Goal: Task Accomplishment & Management: Use online tool/utility

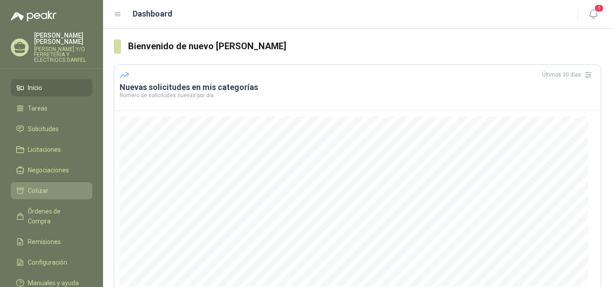
click at [60, 187] on li "Cotizar" at bounding box center [51, 191] width 71 height 10
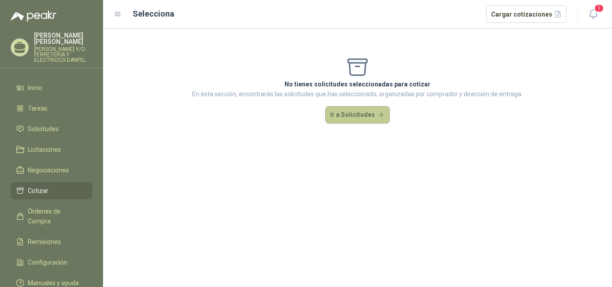
drag, startPoint x: 355, startPoint y: 117, endPoint x: 364, endPoint y: 108, distance: 11.7
click at [355, 116] on button "Ir a Solicitudes" at bounding box center [357, 115] width 65 height 18
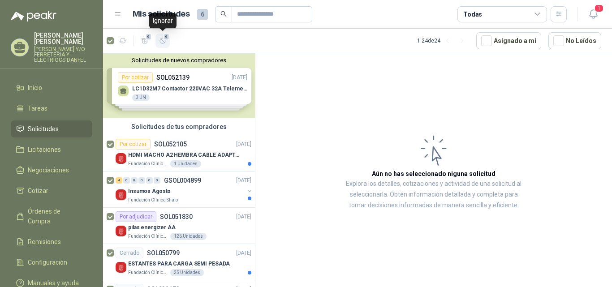
click at [163, 36] on button "6" at bounding box center [163, 41] width 14 height 14
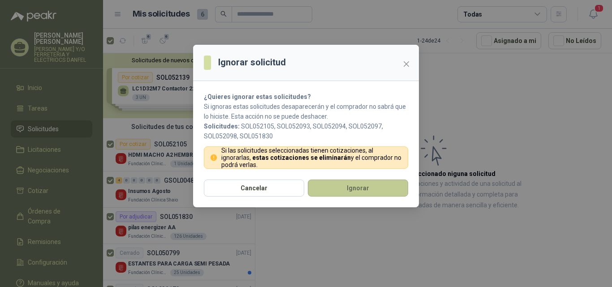
click at [354, 190] on button "Ignorar" at bounding box center [358, 188] width 100 height 17
